Goal: Information Seeking & Learning: Find specific fact

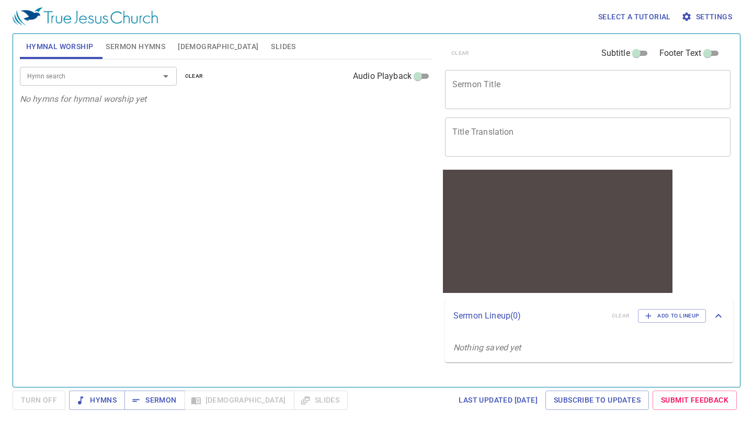
click at [187, 43] on span "Bible" at bounding box center [218, 46] width 81 height 13
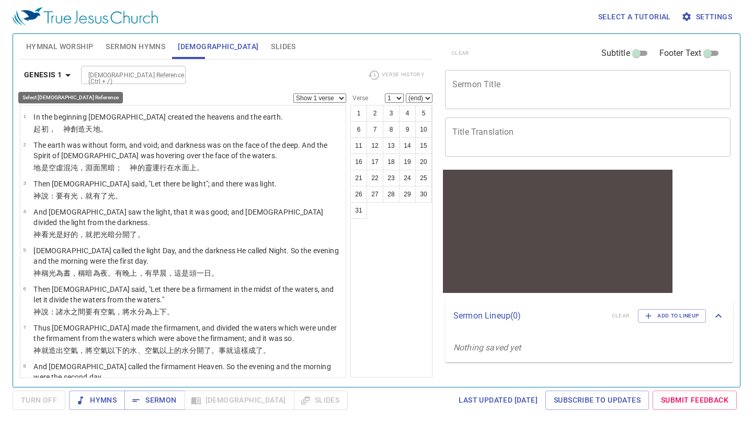
click at [70, 74] on icon "button" at bounding box center [67, 75] width 5 height 3
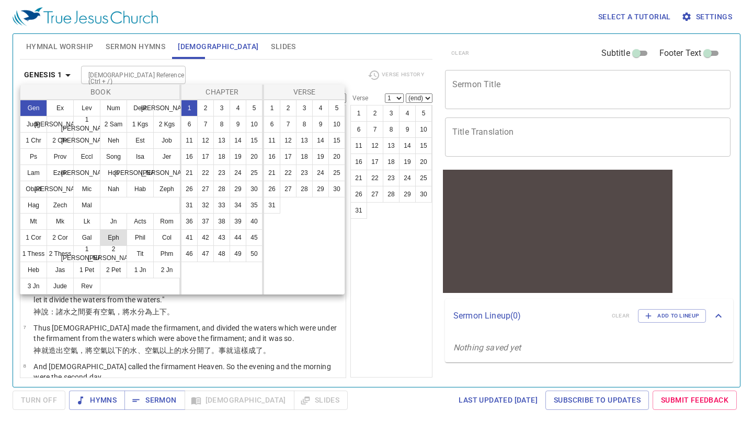
click at [112, 234] on button "Eph" at bounding box center [113, 237] width 27 height 17
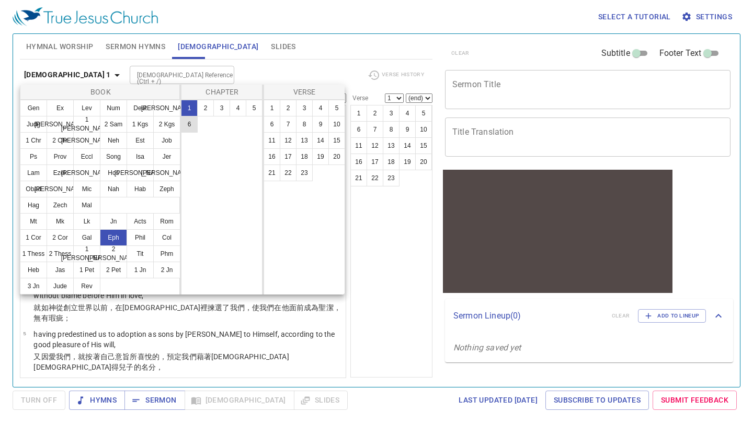
click at [190, 125] on button "6" at bounding box center [189, 124] width 17 height 17
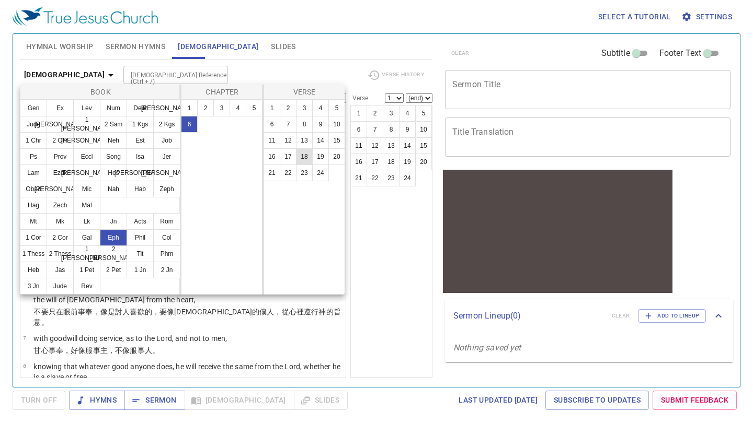
click at [304, 154] on button "18" at bounding box center [304, 156] width 17 height 17
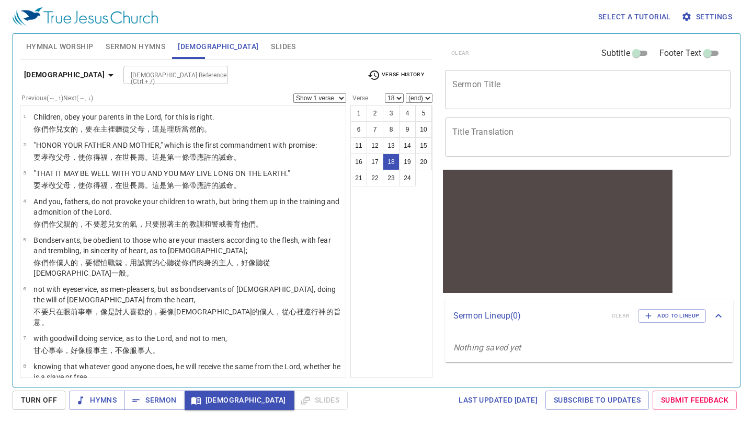
scroll to position [503, 0]
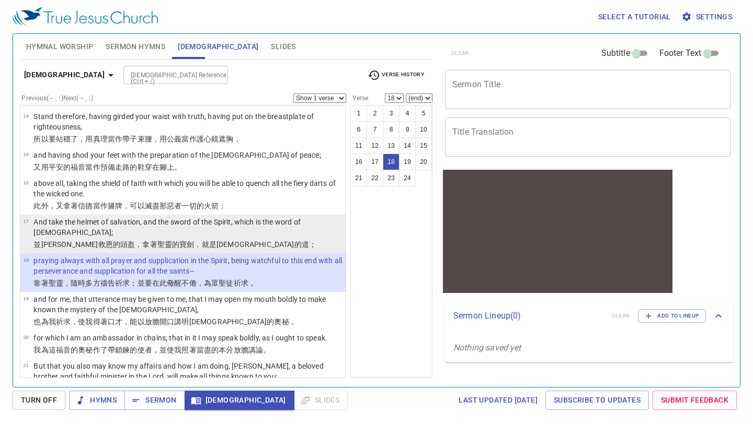
click at [222, 239] on p "並 戴上 救恩 的頭盔 ，拿著聖靈的 寶劍 ，就是 神的 道 ；" at bounding box center [187, 244] width 309 height 10
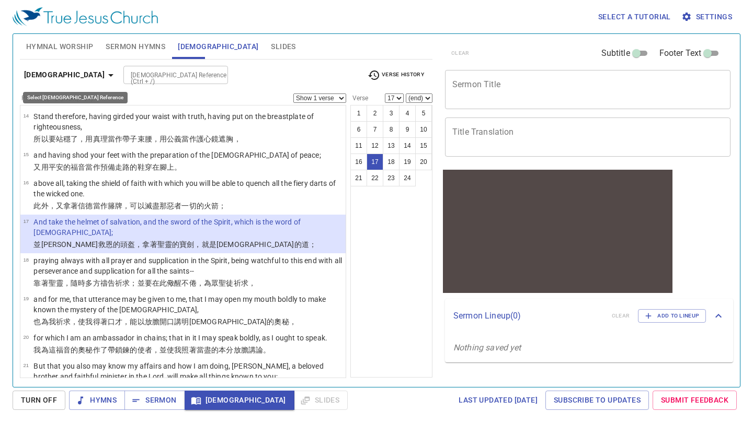
click at [105, 76] on icon "button" at bounding box center [111, 75] width 13 height 13
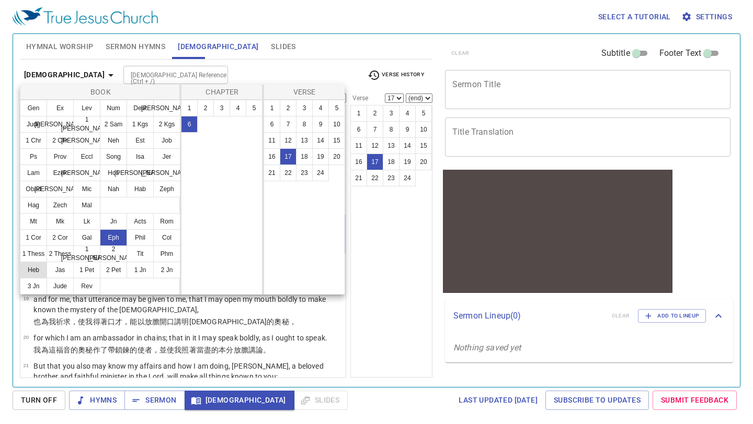
click at [33, 267] on button "Heb" at bounding box center [33, 270] width 27 height 17
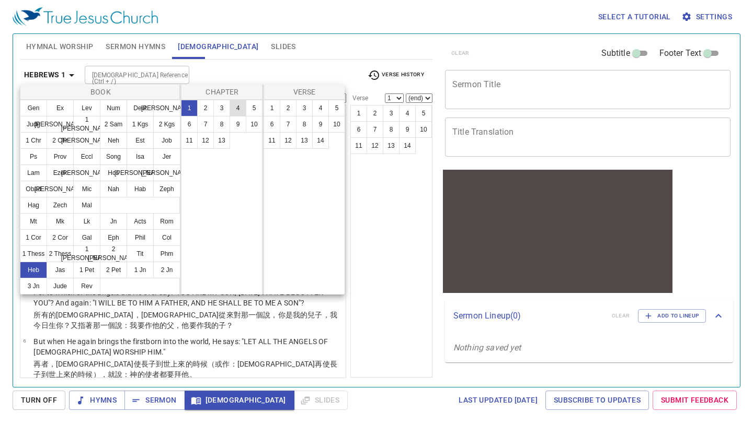
click at [236, 107] on button "4" at bounding box center [237, 108] width 17 height 17
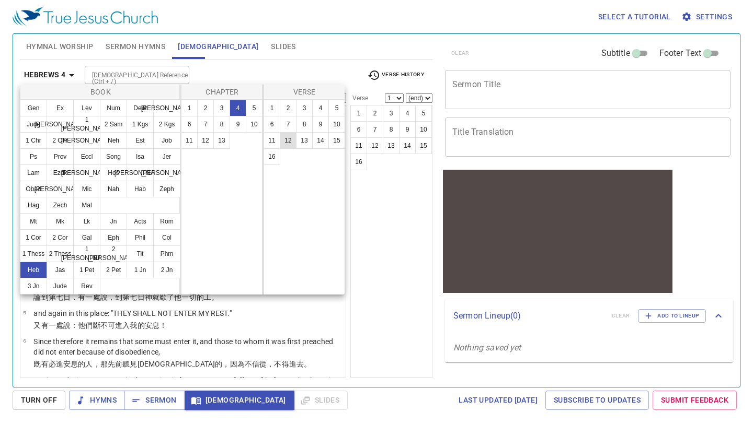
click at [288, 141] on button "12" at bounding box center [288, 140] width 17 height 17
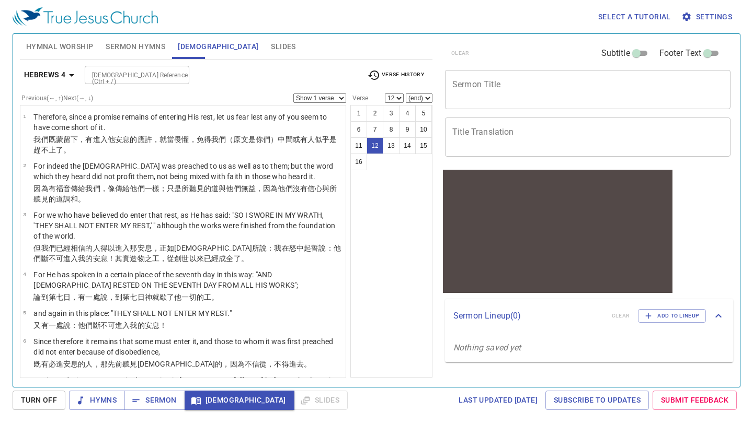
scroll to position [344, 0]
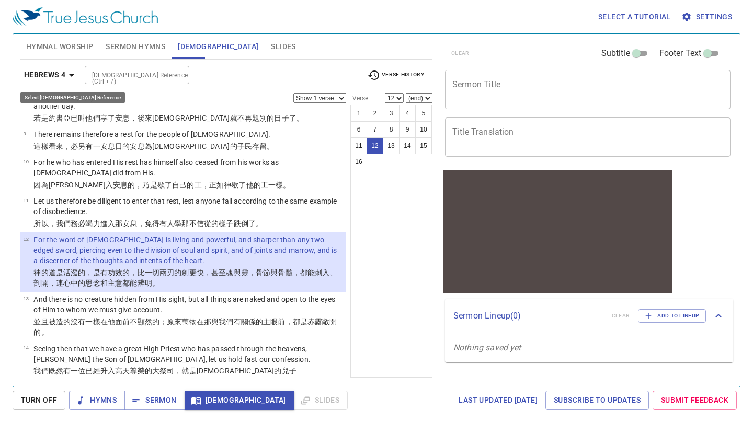
click at [72, 74] on icon "button" at bounding box center [71, 75] width 5 height 3
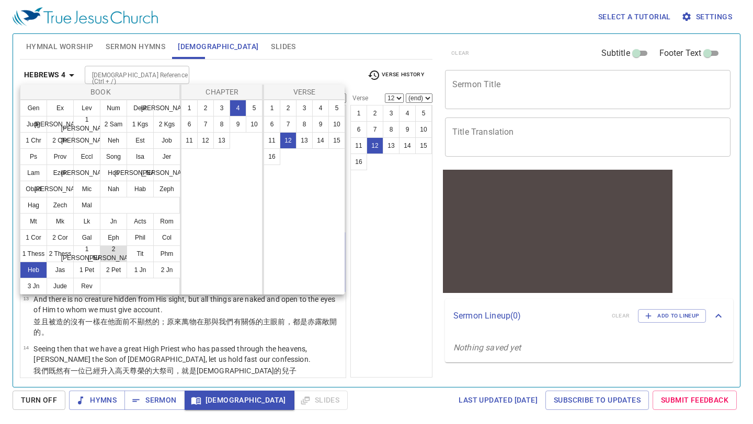
click at [114, 251] on button "2 Tim" at bounding box center [113, 254] width 27 height 17
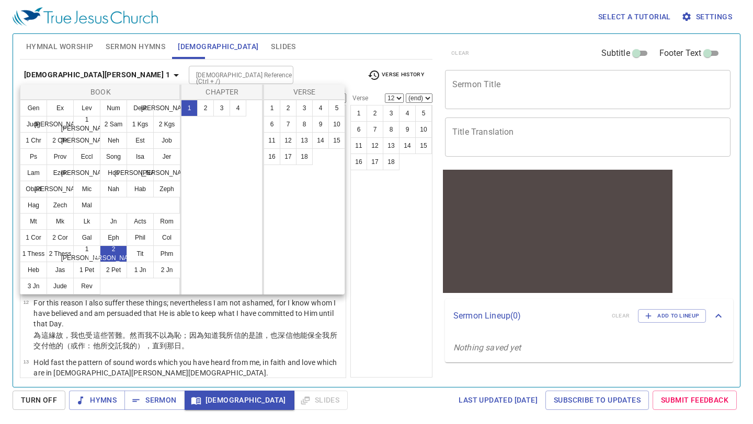
scroll to position [0, 0]
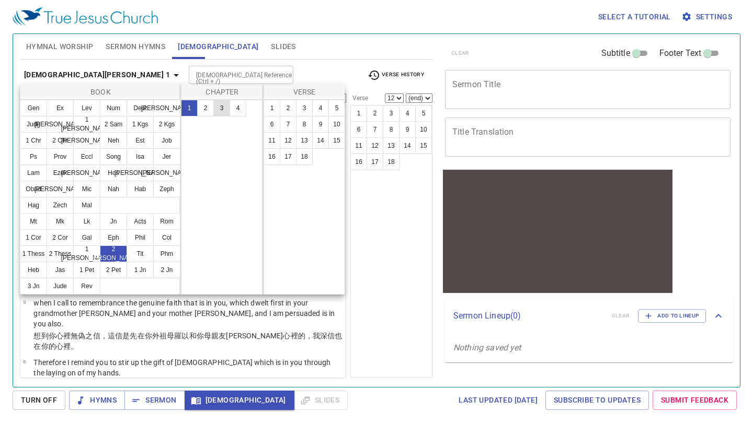
click at [224, 110] on button "3" at bounding box center [221, 108] width 17 height 17
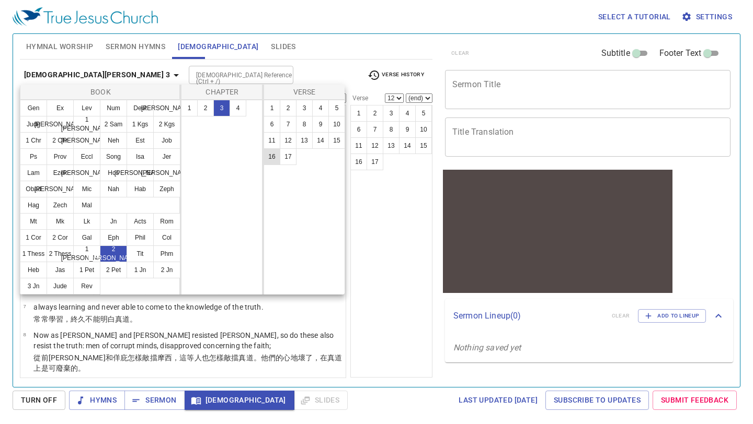
click at [273, 157] on button "16" at bounding box center [271, 156] width 17 height 17
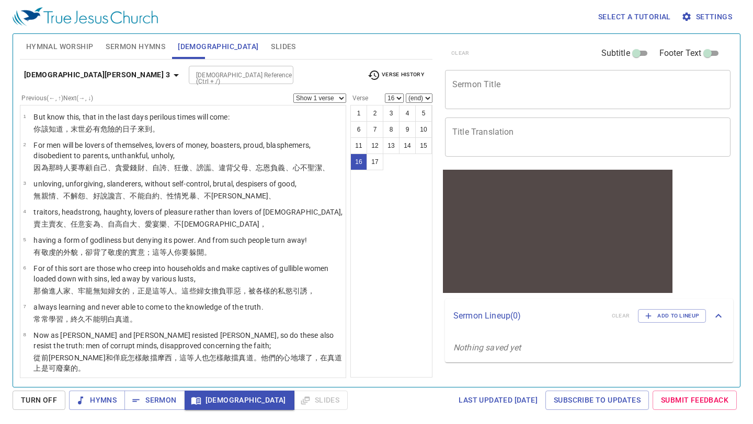
scroll to position [331, 0]
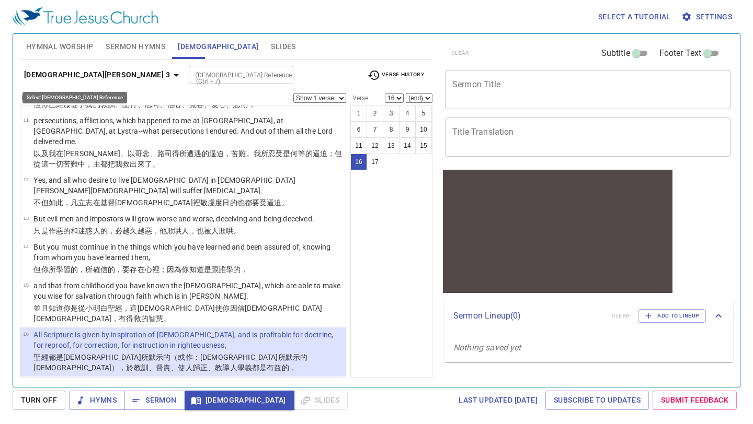
click at [170, 74] on icon "button" at bounding box center [176, 75] width 13 height 13
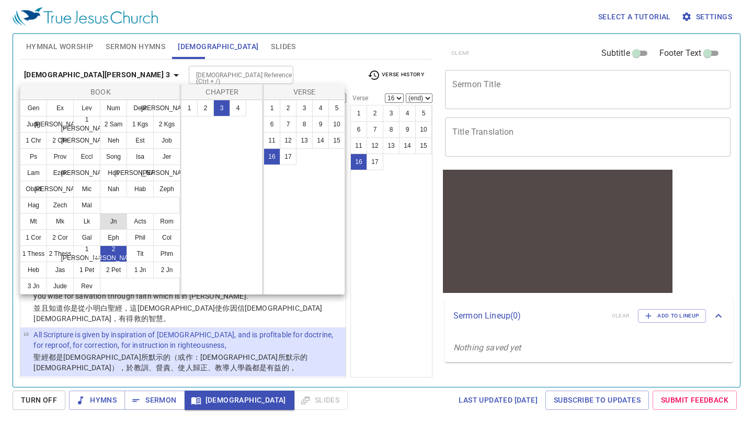
click at [117, 219] on button "Jn" at bounding box center [113, 221] width 27 height 17
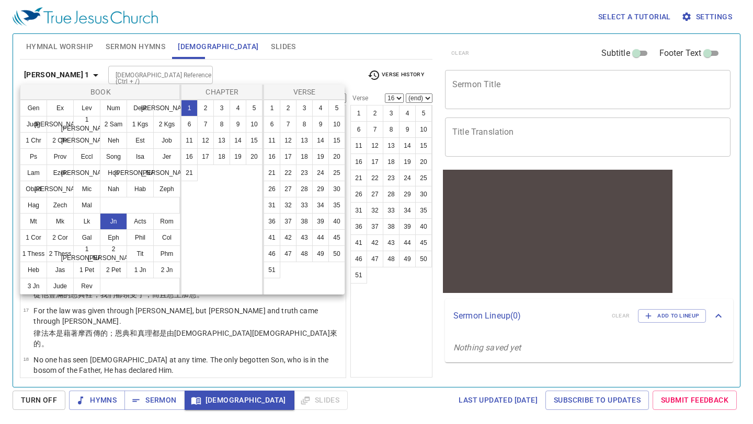
scroll to position [0, 0]
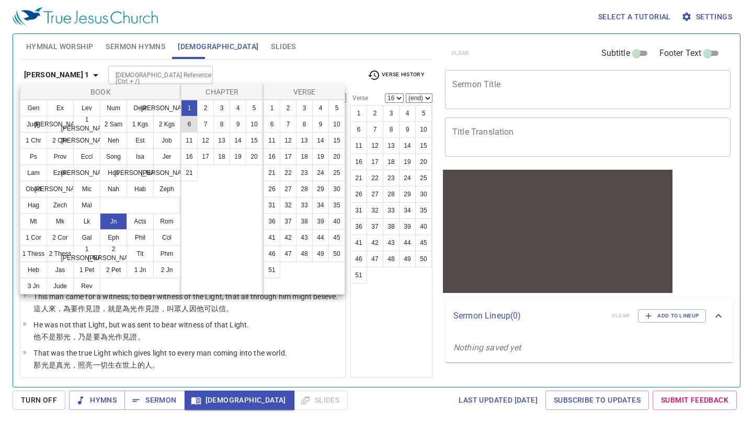
click at [189, 125] on button "6" at bounding box center [189, 124] width 17 height 17
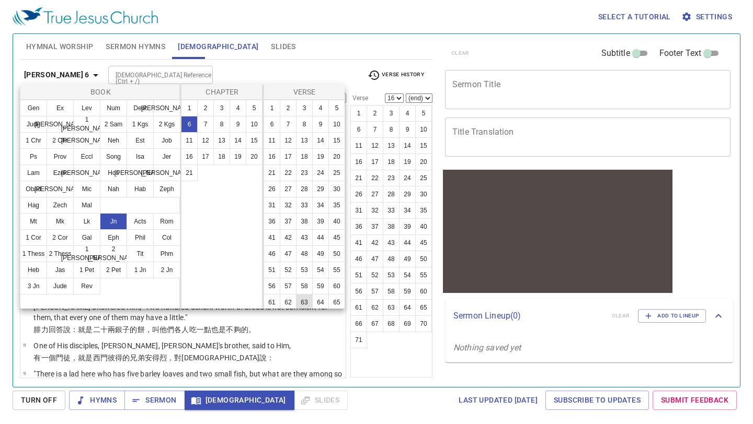
click at [305, 299] on button "63" at bounding box center [304, 302] width 17 height 17
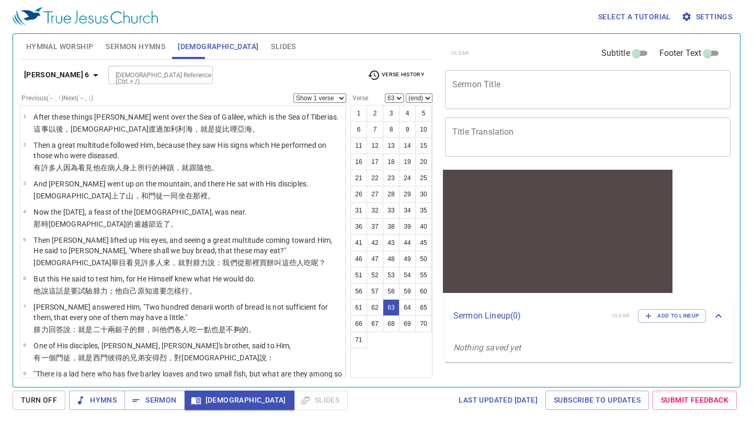
scroll to position [2130, 0]
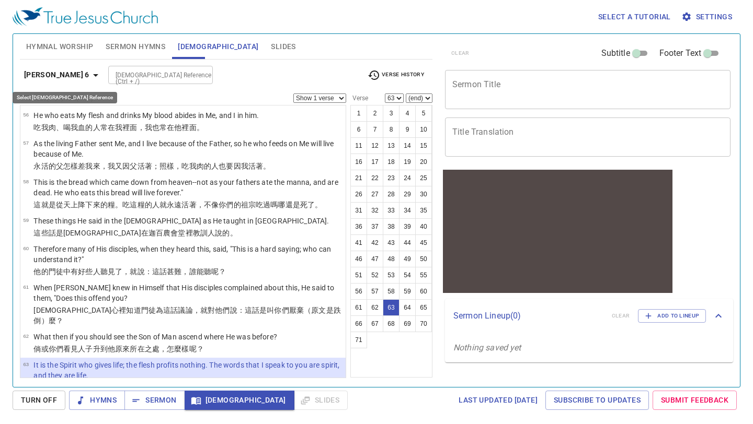
click at [89, 79] on icon "button" at bounding box center [95, 75] width 13 height 13
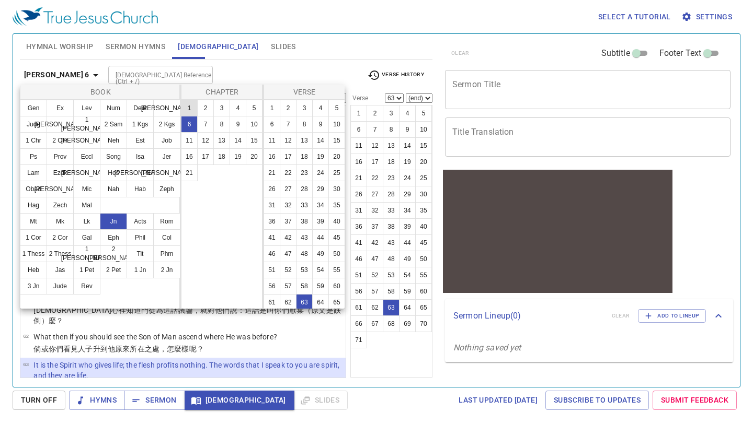
click at [187, 105] on button "1" at bounding box center [189, 108] width 17 height 17
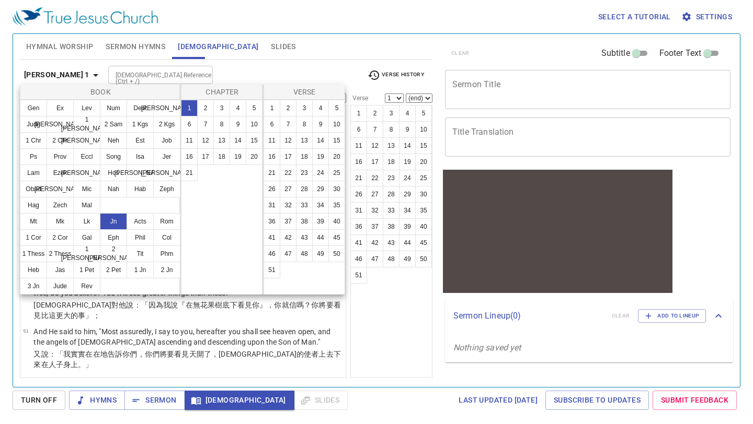
scroll to position [0, 0]
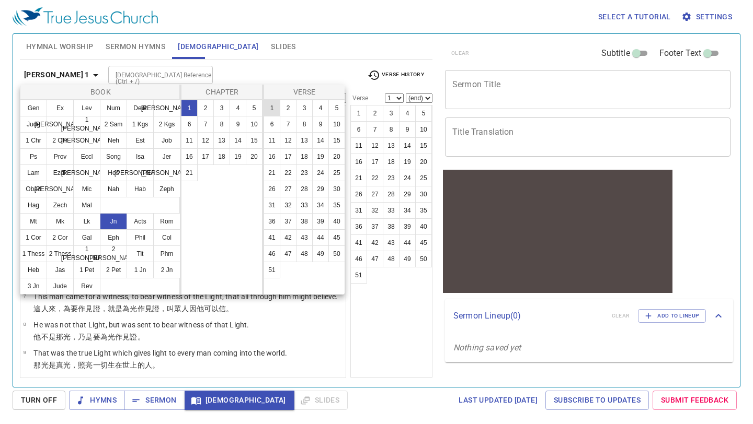
click at [269, 109] on button "1" at bounding box center [271, 108] width 17 height 17
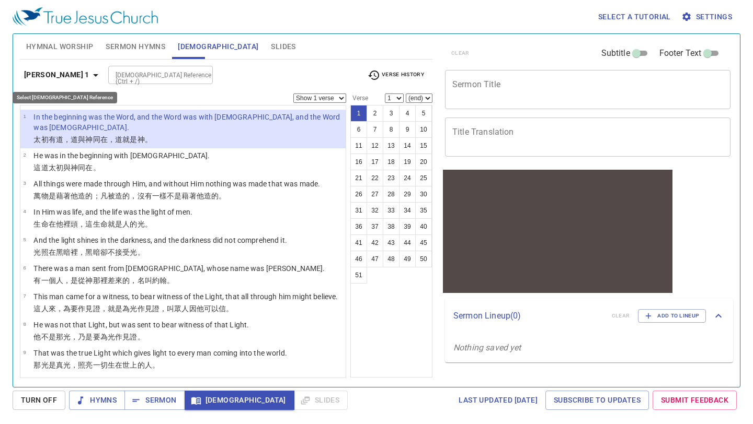
click at [93, 75] on icon "button" at bounding box center [95, 75] width 5 height 3
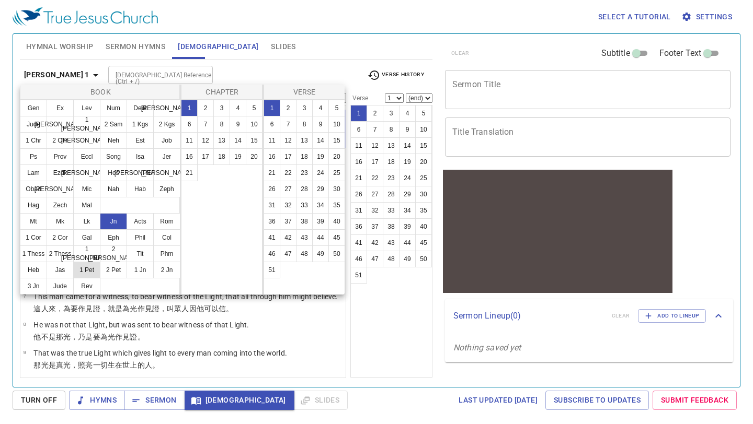
click at [89, 268] on button "1 Pet" at bounding box center [86, 270] width 27 height 17
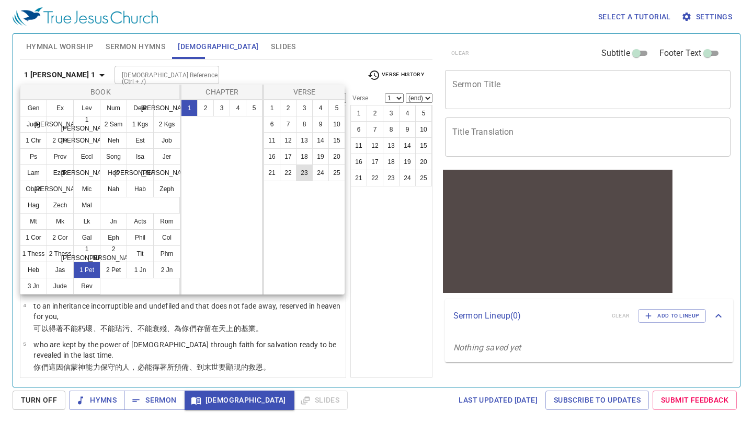
click at [303, 171] on button "23" at bounding box center [304, 173] width 17 height 17
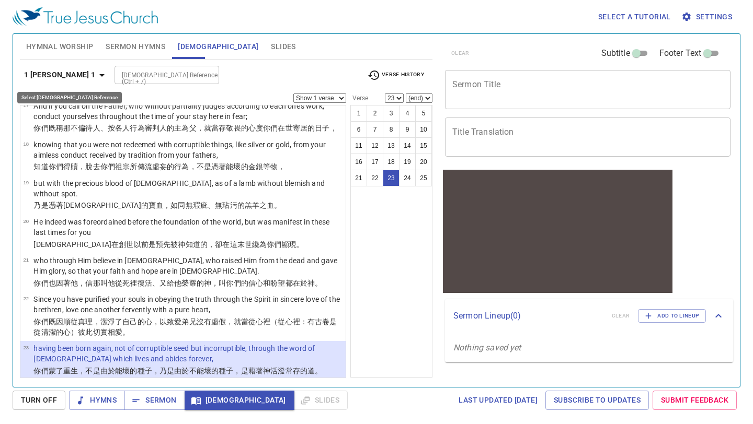
click at [96, 74] on icon "button" at bounding box center [102, 75] width 13 height 13
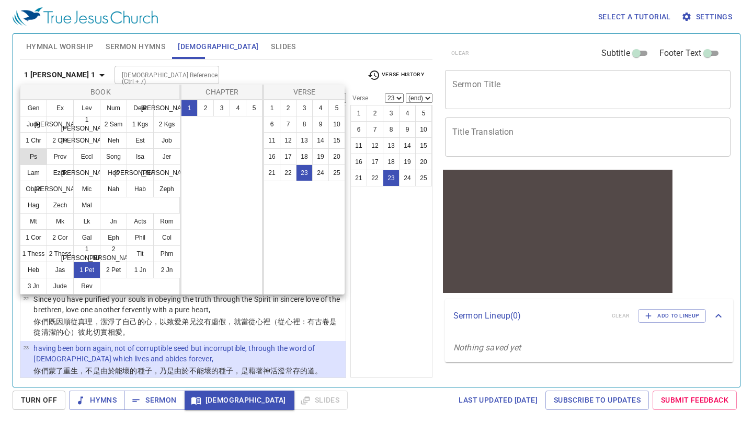
click at [30, 157] on button "Ps" at bounding box center [33, 156] width 27 height 17
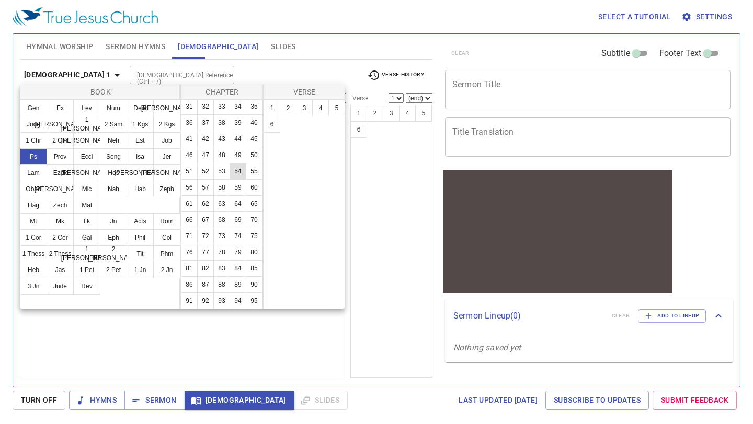
scroll to position [278, 0]
click at [241, 201] on button "119" at bounding box center [237, 203] width 17 height 17
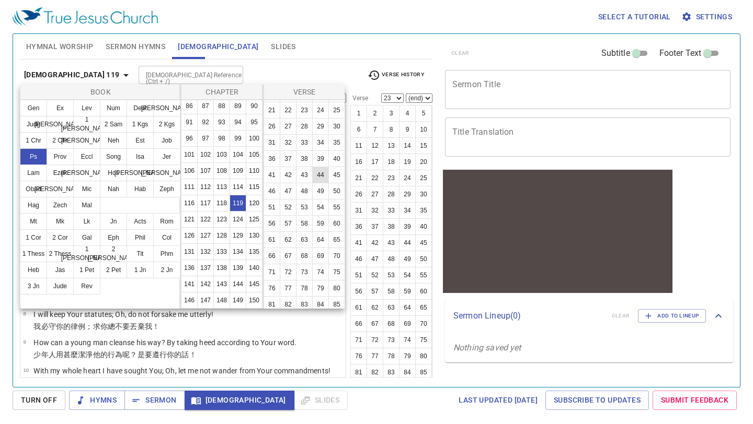
scroll to position [65, 0]
click at [286, 250] on button "67" at bounding box center [288, 253] width 17 height 17
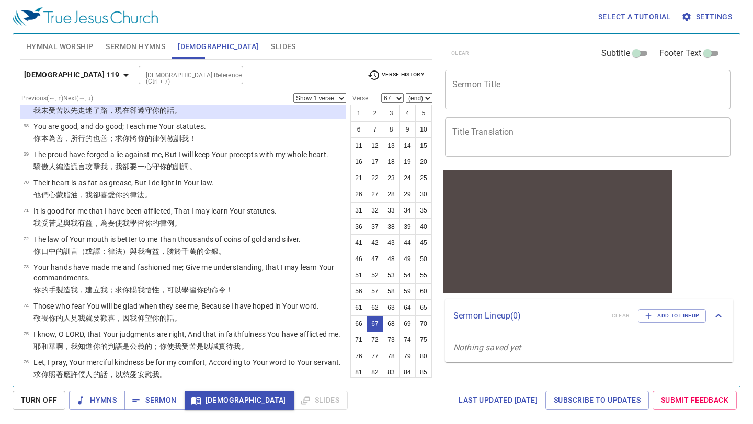
scroll to position [1908, 0]
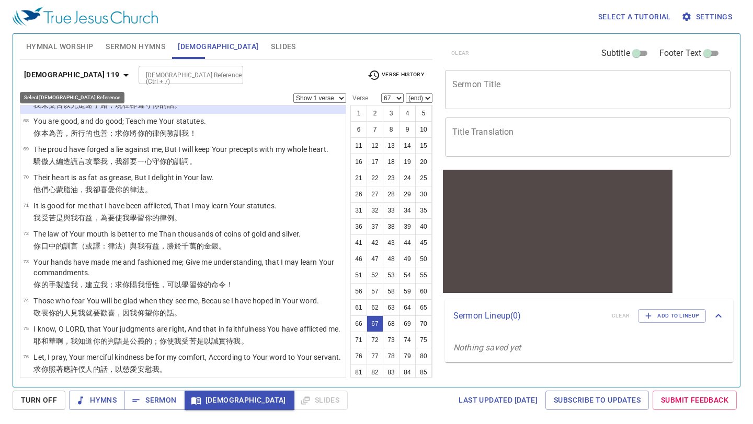
click at [123, 74] on icon "button" at bounding box center [125, 75] width 5 height 3
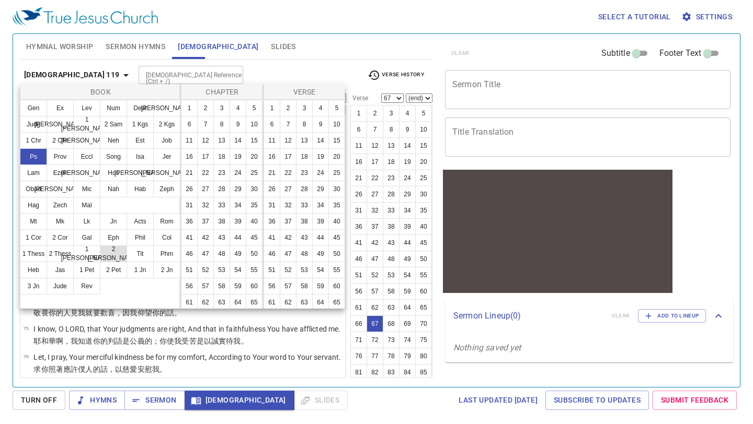
click at [116, 247] on button "2 Tim" at bounding box center [113, 254] width 27 height 17
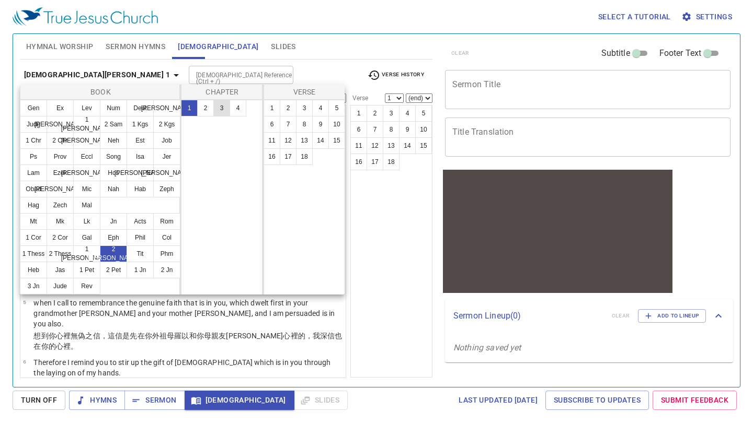
click at [217, 111] on button "3" at bounding box center [221, 108] width 17 height 17
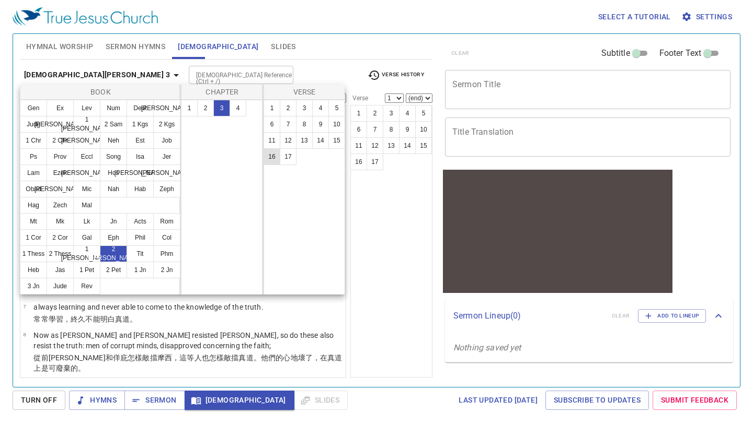
click at [273, 155] on button "16" at bounding box center [271, 156] width 17 height 17
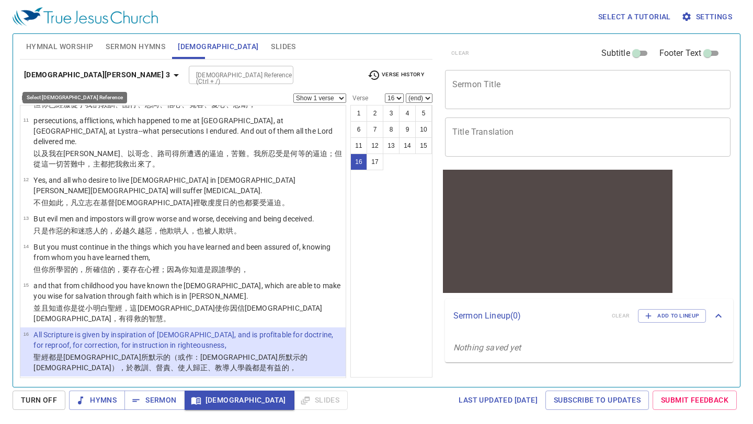
click at [174, 74] on icon "button" at bounding box center [176, 75] width 5 height 3
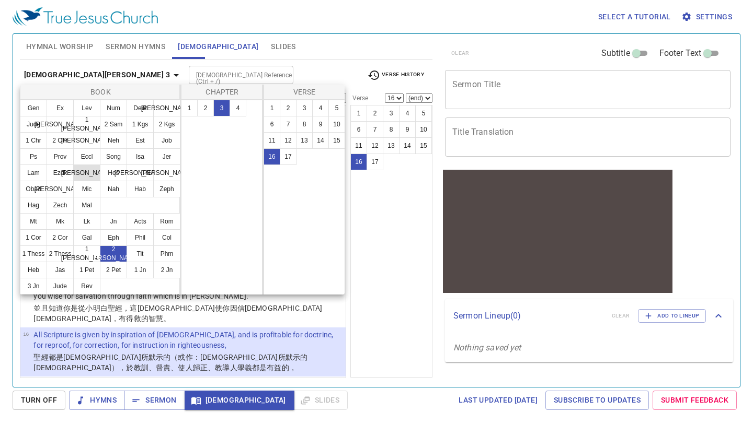
click at [86, 175] on button "Dan" at bounding box center [86, 173] width 27 height 17
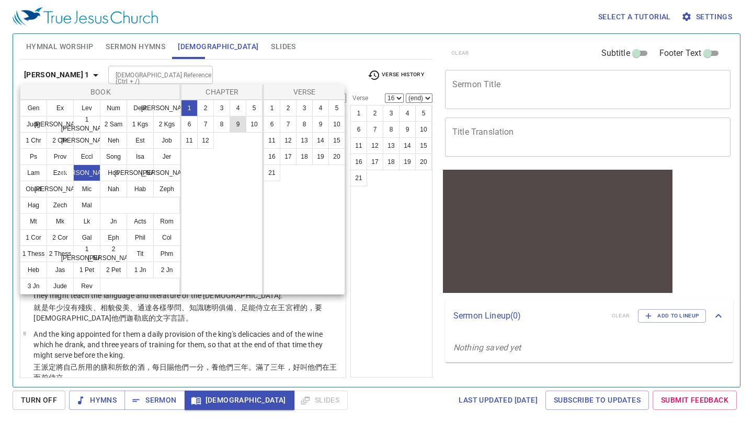
click at [236, 125] on button "9" at bounding box center [237, 124] width 17 height 17
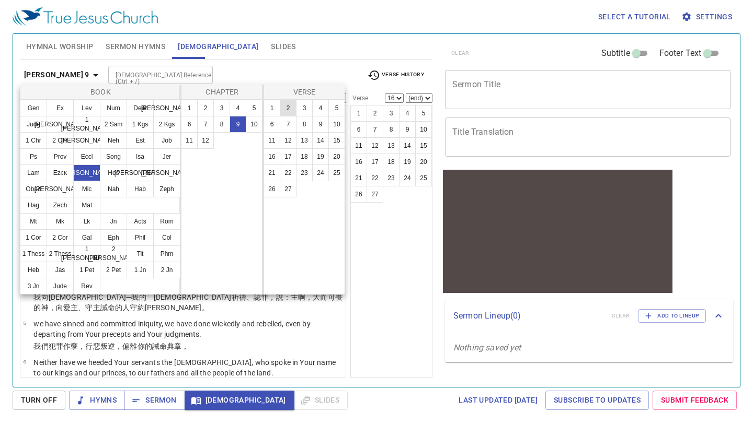
click at [284, 105] on button "2" at bounding box center [288, 108] width 17 height 17
select select "2"
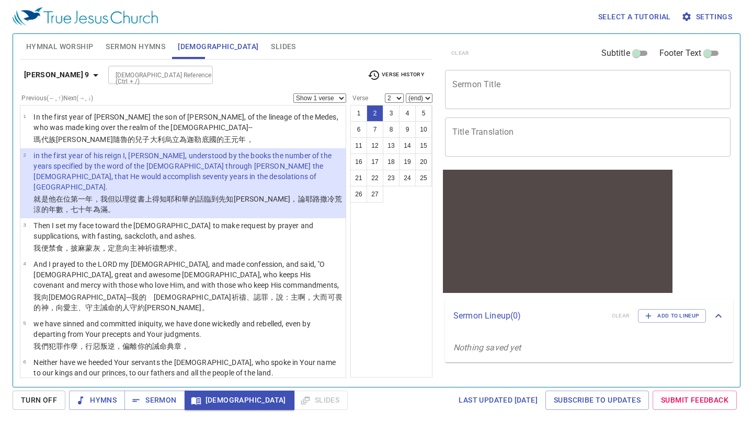
click at [342, 98] on select "Show 1 verse Show 2 verses Show 3 verses Show 4 verses Show 5 verses" at bounding box center [319, 98] width 53 height 9
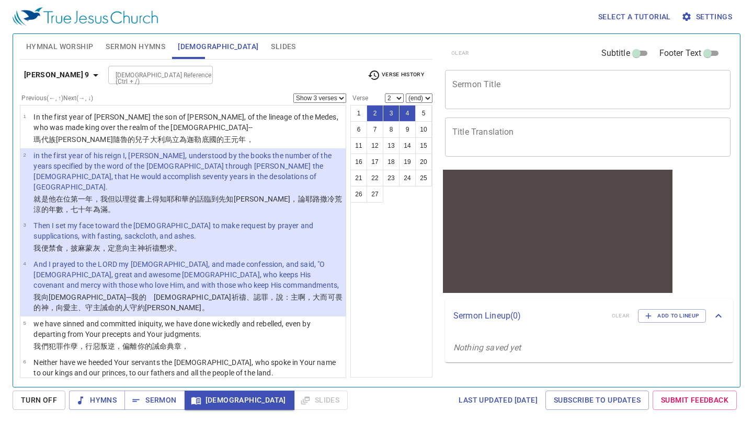
click at [344, 100] on select "Show 1 verse Show 2 verses Show 3 verses Show 4 verses Show 5 verses" at bounding box center [319, 98] width 53 height 9
select select "2"
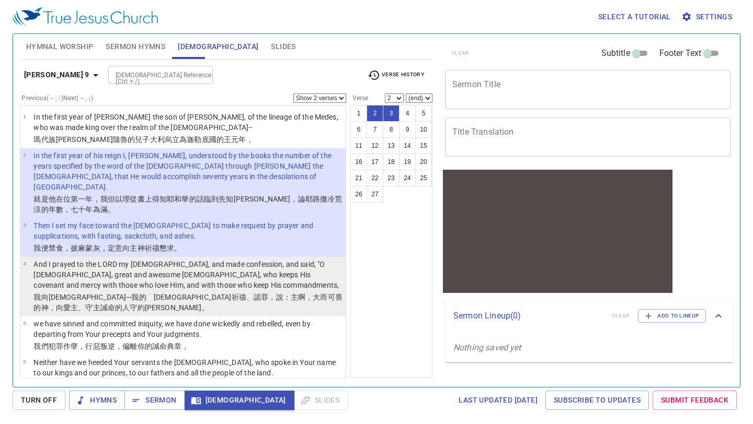
click at [275, 280] on p "And I prayed to the LORD my [DEMOGRAPHIC_DATA], and made confession, and said, …" at bounding box center [187, 274] width 309 height 31
select select "4"
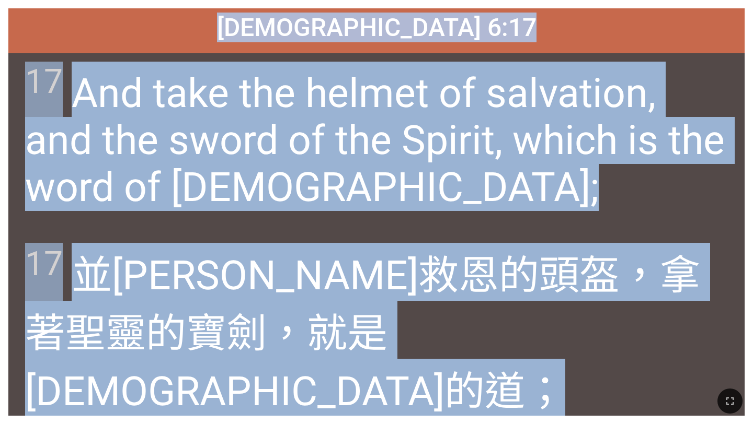
drag, startPoint x: 239, startPoint y: 29, endPoint x: 439, endPoint y: 328, distance: 359.1
click at [439, 328] on div "Ephesians 以[DEMOGRAPHIC_DATA] 6:17 Ephesians 以弗所書 6:17 17 And take the helmet o…" at bounding box center [376, 212] width 736 height 408
copy div "Ephesians 以[DEMOGRAPHIC_DATA] 6:17 [DEMOGRAPHIC_DATA] 6:17 17 And take the helm…"
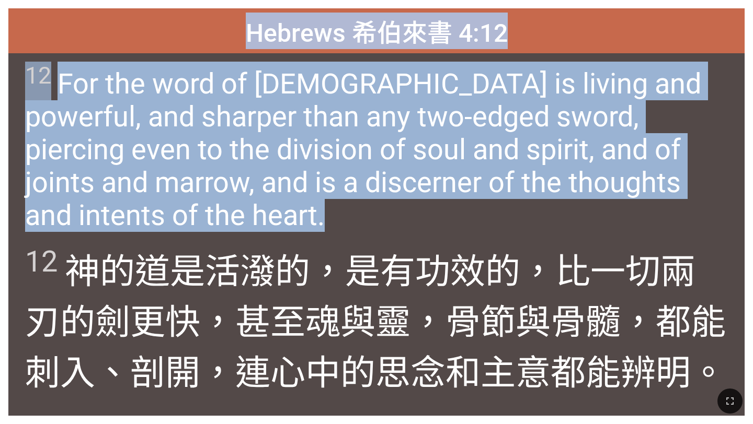
click at [320, 217] on div "12 For the word of [DEMOGRAPHIC_DATA] is living and powerful, and sharper than …" at bounding box center [376, 143] width 736 height 181
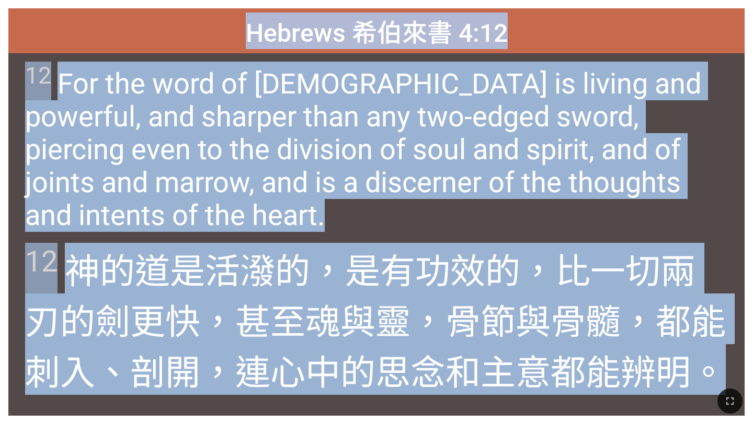
drag, startPoint x: 244, startPoint y: 31, endPoint x: 727, endPoint y: 374, distance: 593.1
click at [727, 374] on div "Hebrews 希伯來書 4:12 Hebrews 希伯來書 4:12 12 For the word of [DEMOGRAPHIC_DATA] is li…" at bounding box center [376, 212] width 736 height 408
copy div "Hebrews 希伯來書 4:12 Hebrews 希伯來書 4:12 12 For the word of [DEMOGRAPHIC_DATA] is li…"
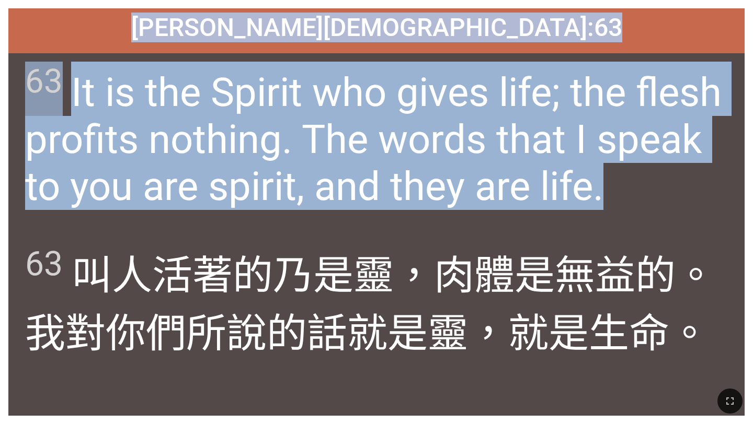
click at [355, 232] on div "63 It is the Spirit who gives life; the flesh profits nothing. The words that I…" at bounding box center [376, 143] width 736 height 181
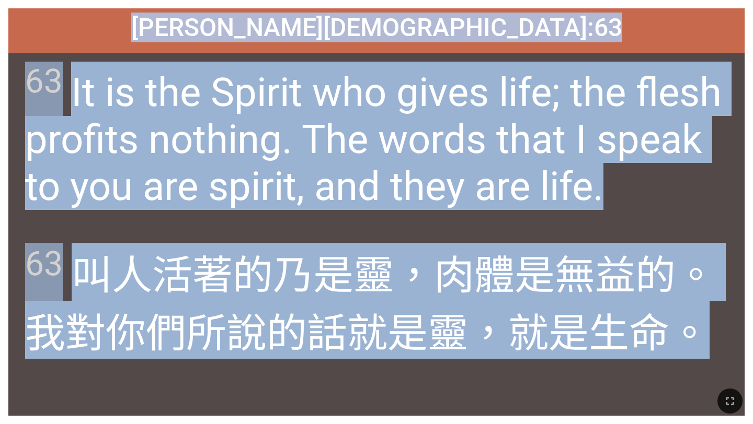
drag, startPoint x: 273, startPoint y: 28, endPoint x: 708, endPoint y: 354, distance: 543.6
click at [708, 354] on div "[PERSON_NAME] 6:63 [PERSON_NAME] 6:63 63 It is the Spirit who gives life; the f…" at bounding box center [376, 212] width 736 height 408
copy div "[PERSON_NAME] 6:63 [PERSON_NAME] 6:63 63 It is the Spirit who gives life; the f…"
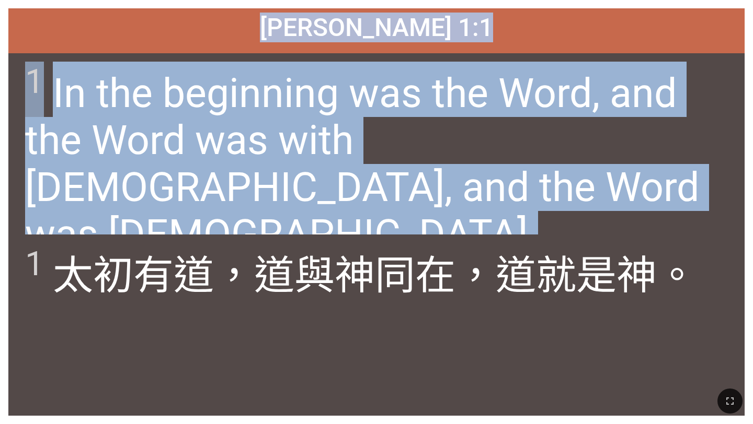
click at [333, 185] on span "1 In the beginning was the Word, and the Word was with [DEMOGRAPHIC_DATA], and …" at bounding box center [376, 160] width 702 height 197
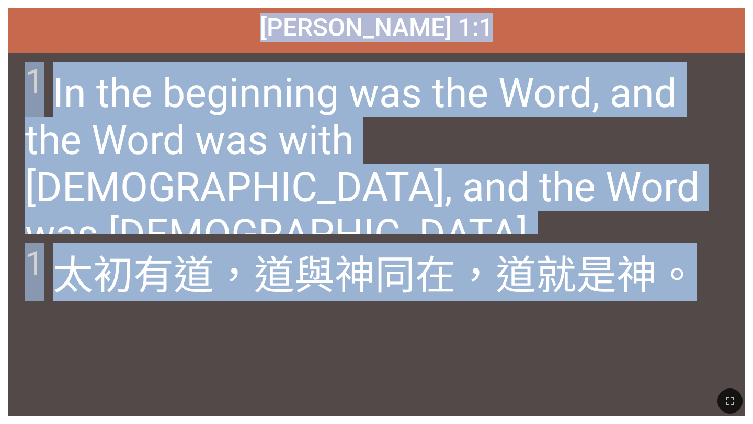
drag, startPoint x: 277, startPoint y: 27, endPoint x: 635, endPoint y: 320, distance: 462.4
click at [635, 320] on div "[PERSON_NAME] 1:1 [PERSON_NAME] 1:1 1 In the beginning was the Word, and the Wo…" at bounding box center [376, 212] width 736 height 408
copy div "[PERSON_NAME] 1:1 [PERSON_NAME] 1:1 1 In the beginning was the Word, and the Wo…"
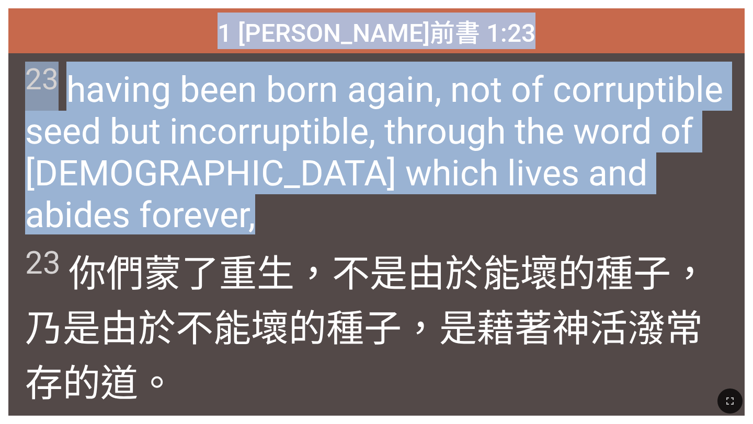
click at [345, 227] on div "23 having been born again, not of corruptible seed but incorruptible, through t…" at bounding box center [376, 143] width 736 height 181
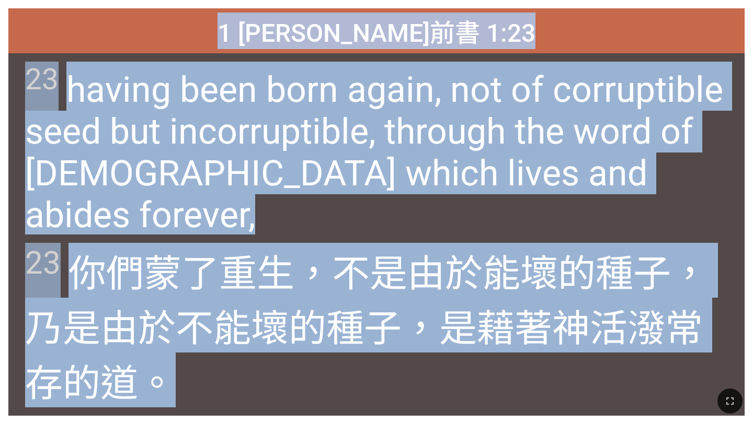
drag, startPoint x: 260, startPoint y: 25, endPoint x: 446, endPoint y: 385, distance: 404.9
click at [446, 4] on div "Hymnal Worship Hymnal Worship 詩頌崇拜 詩頌崇拜 1 [PERSON_NAME]前書 1:23 1 [PERSON_NAME]前…" at bounding box center [376, 4] width 744 height 0
copy div "1 [PERSON_NAME]前書 1:23 1 [PERSON_NAME]前書 1:23 23 having been born again, not of…"
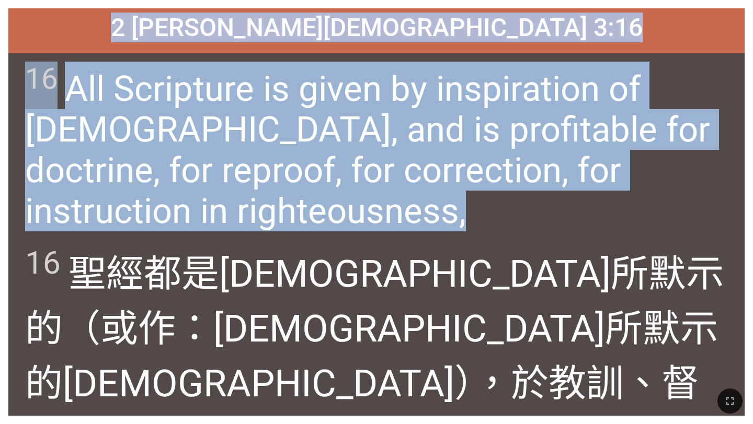
click at [384, 223] on div "16 All Scripture is given by inspiration of [DEMOGRAPHIC_DATA], and is profitab…" at bounding box center [376, 143] width 736 height 181
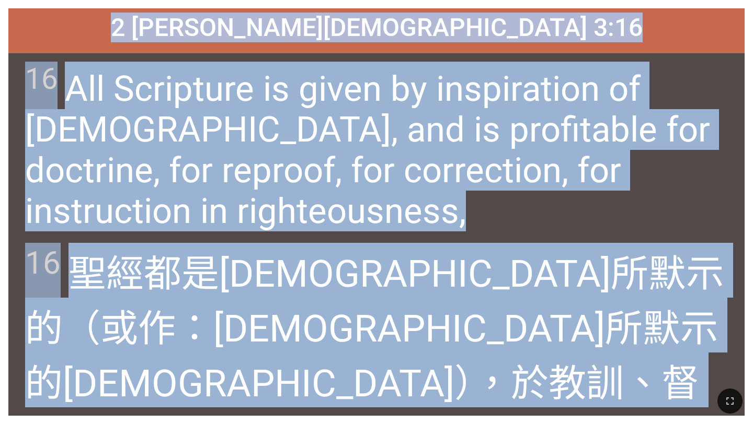
drag, startPoint x: 228, startPoint y: 24, endPoint x: 482, endPoint y: 371, distance: 430.6
click at [482, 371] on div "[DEMOGRAPHIC_DATA][PERSON_NAME] 3:16 [DEMOGRAPHIC_DATA][PERSON_NAME]太後書 3:16 16…" at bounding box center [376, 212] width 736 height 408
copy div "[DEMOGRAPHIC_DATA][PERSON_NAME] 3:16 [DEMOGRAPHIC_DATA][PERSON_NAME]太後書 3:16 16…"
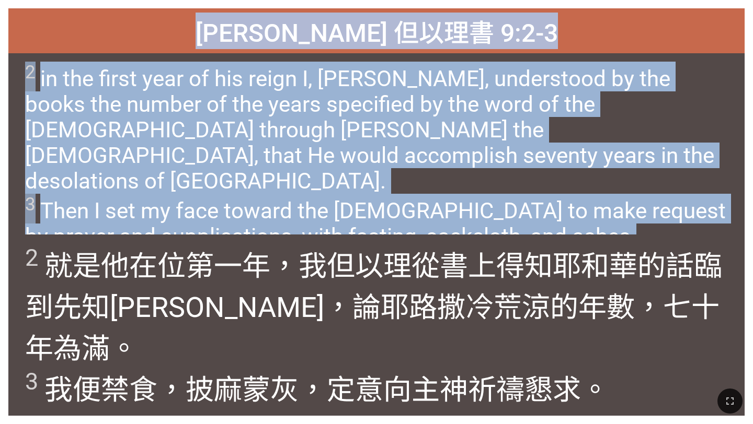
click at [316, 159] on span "2 in the first year of his reign I, [PERSON_NAME], understood by the books the …" at bounding box center [376, 156] width 702 height 188
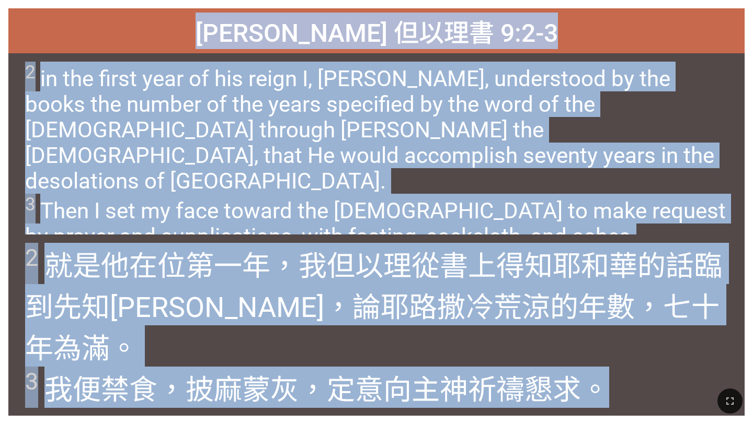
drag, startPoint x: 258, startPoint y: 22, endPoint x: 536, endPoint y: 385, distance: 457.5
click at [536, 4] on div "Hymnal Worship Hymnal Worship 詩頌崇拜 詩頌崇拜 [PERSON_NAME] 但以理書 9:2-3 [PERSON_NAME] …" at bounding box center [376, 4] width 744 height 0
copy div "[PERSON_NAME] 但以理書 9:2-3 [PERSON_NAME] 但以理書 9:2-3 2 in the first year of his re…"
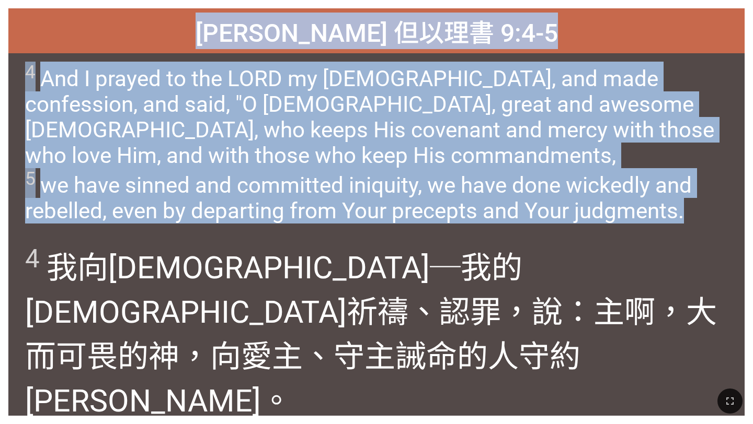
click at [287, 150] on span "4 And I prayed to the LORD my [DEMOGRAPHIC_DATA], and made confession, and said…" at bounding box center [376, 143] width 702 height 162
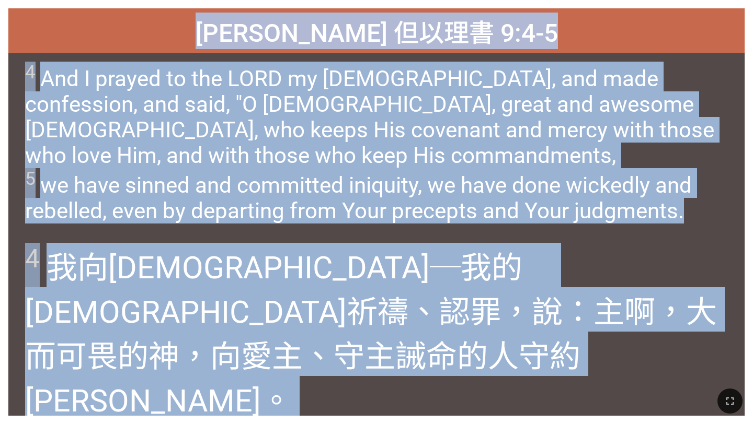
drag, startPoint x: 257, startPoint y: 27, endPoint x: 533, endPoint y: 396, distance: 461.2
click at [533, 4] on div "Hymnal Worship Hymnal Worship 詩頌崇拜 詩頌崇拜 [PERSON_NAME] 但以理書 9:4-5 [PERSON_NAME] …" at bounding box center [376, 4] width 744 height 0
copy div "[PERSON_NAME] 但以理書 9:4-5 [PERSON_NAME] 但以理書 9:4-5 4 And I prayed to the LORD my…"
